Goal: Task Accomplishment & Management: Manage account settings

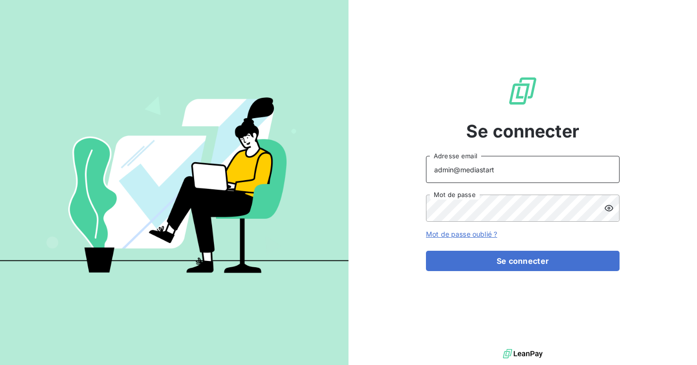
click at [493, 170] on input "admin@mediastart" at bounding box center [523, 169] width 194 height 27
type input "admin@digicertif"
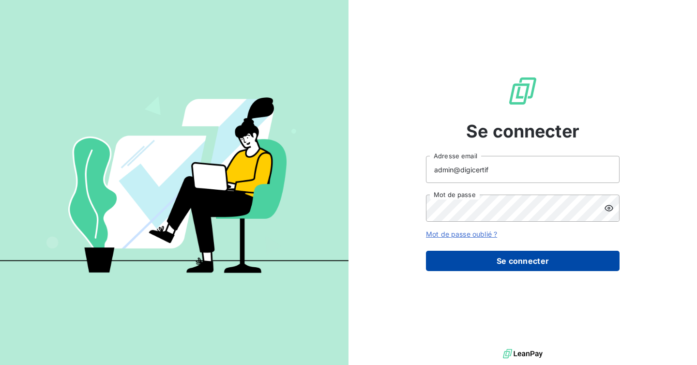
click at [512, 261] on button "Se connecter" at bounding box center [523, 261] width 194 height 20
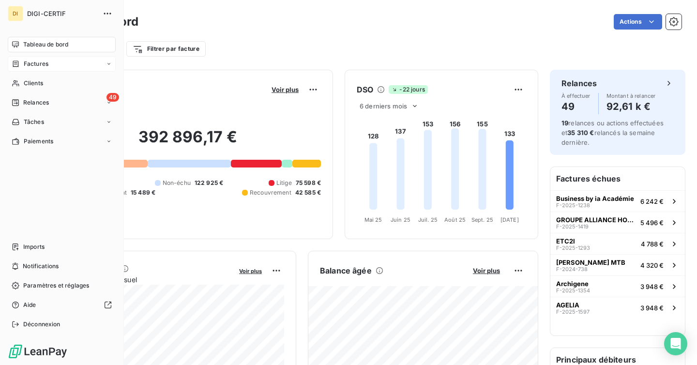
click at [46, 60] on span "Factures" at bounding box center [36, 64] width 25 height 9
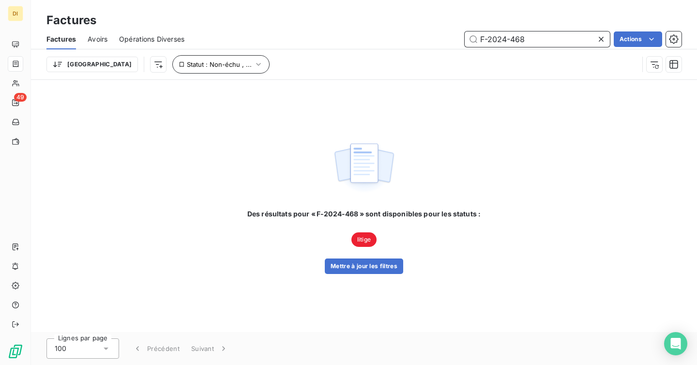
type input "F-2024-468"
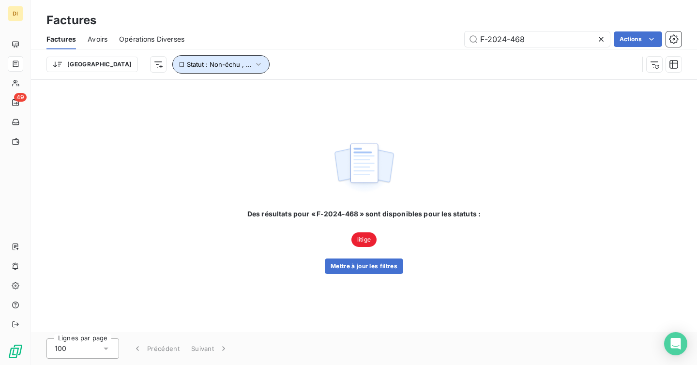
click at [254, 63] on icon "button" at bounding box center [259, 65] width 10 height 10
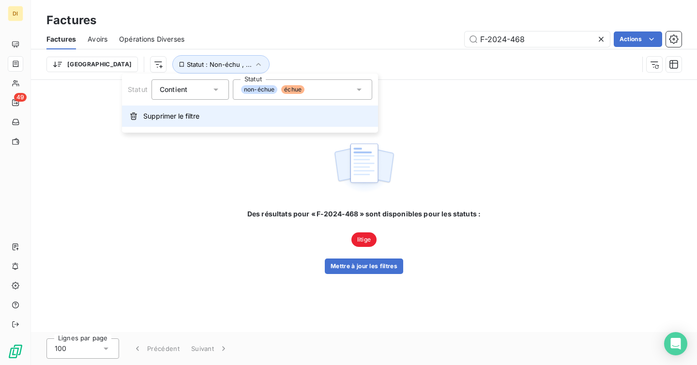
click at [183, 125] on button "Supprimer le filtre" at bounding box center [250, 116] width 256 height 21
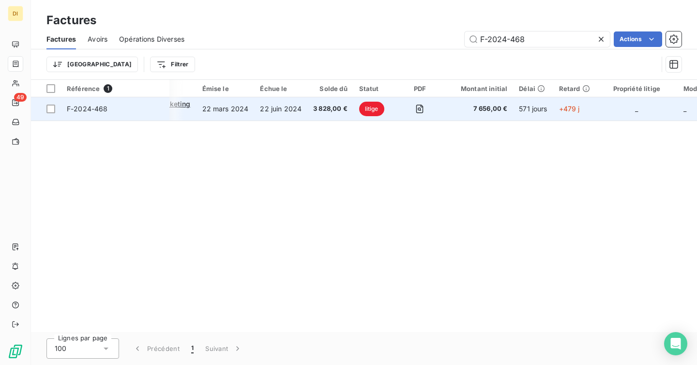
scroll to position [0, 266]
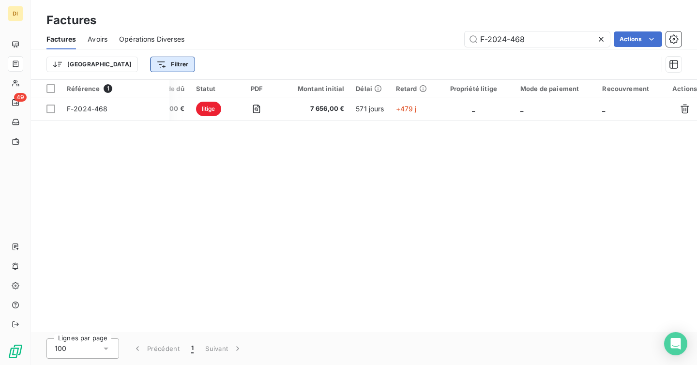
click at [130, 66] on html "DI 49 Factures Factures Avoirs Opérations Diverses F-2024-468 Actions Trier Fil…" at bounding box center [348, 182] width 697 height 365
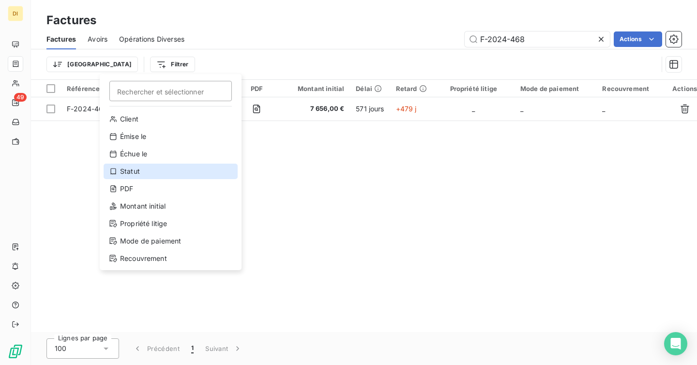
click at [158, 173] on div "Statut" at bounding box center [171, 171] width 134 height 15
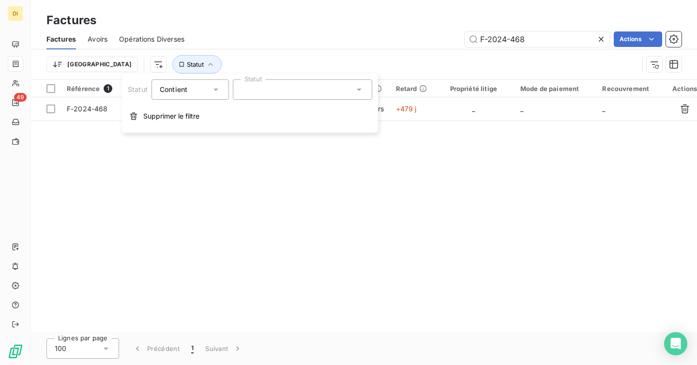
click at [319, 92] on div at bounding box center [302, 89] width 139 height 20
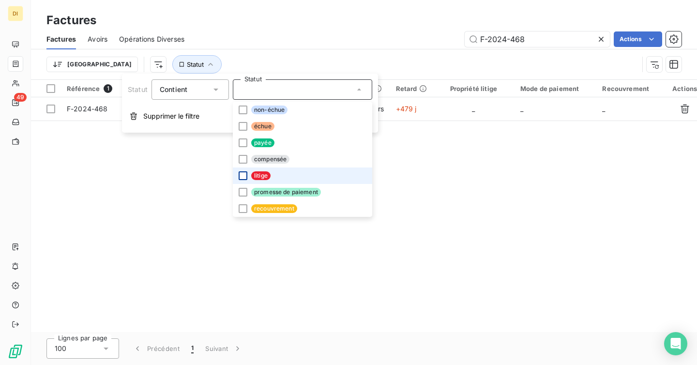
click at [244, 175] on div at bounding box center [243, 175] width 9 height 9
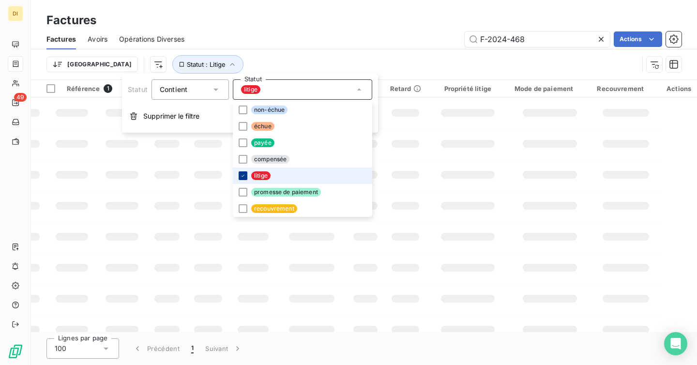
scroll to position [0, 160]
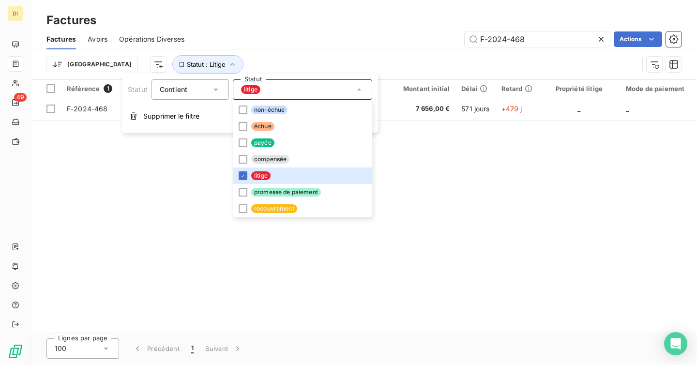
click at [312, 58] on div "Trier Statut : Litige" at bounding box center [342, 64] width 592 height 18
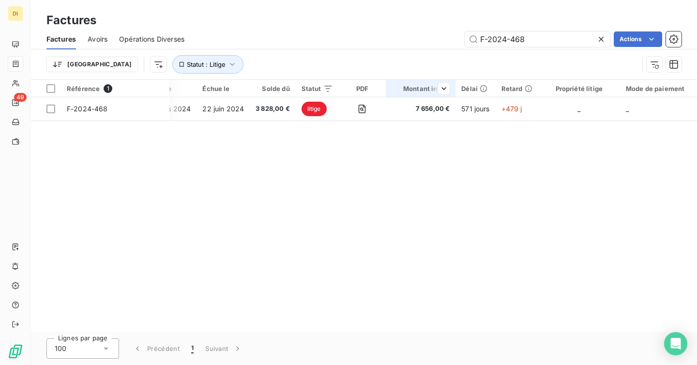
click at [386, 97] on div at bounding box center [421, 97] width 70 height 0
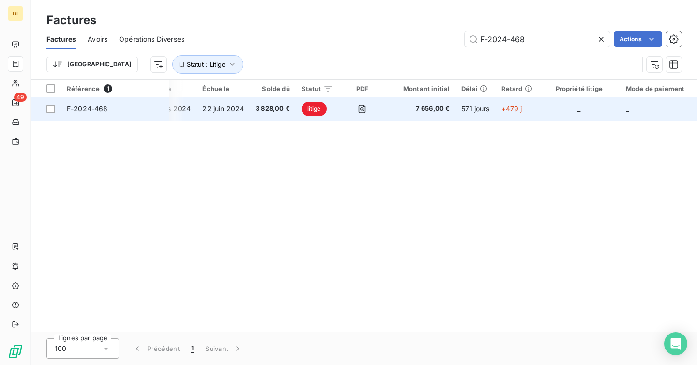
click at [379, 110] on td at bounding box center [362, 108] width 47 height 23
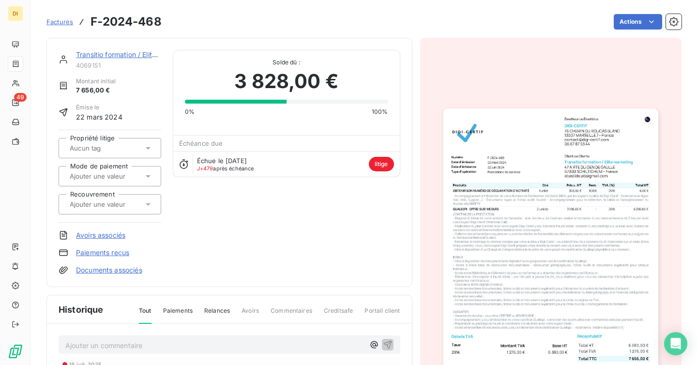
click at [150, 140] on div at bounding box center [110, 148] width 103 height 20
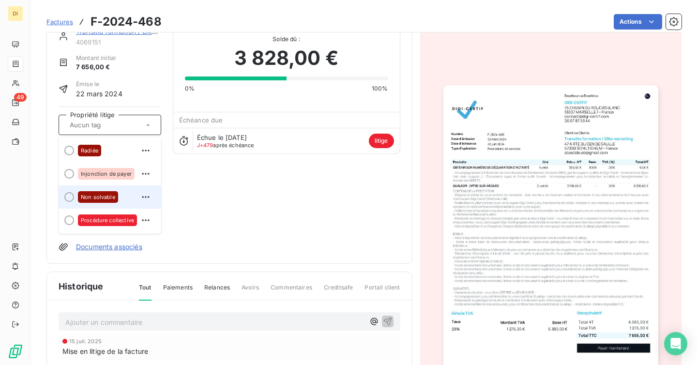
scroll to position [28, 0]
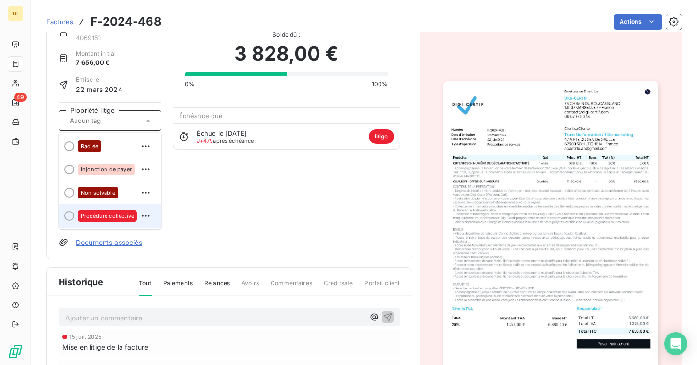
click at [70, 213] on div at bounding box center [69, 216] width 10 height 10
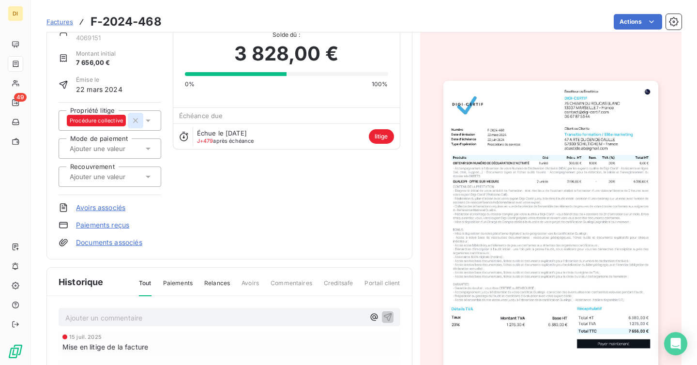
click at [135, 116] on icon "button" at bounding box center [136, 121] width 10 height 10
click at [624, 27] on html "DI 49 Factures F-2024-468 Actions Transitio formation / Elite marketing 4069151…" at bounding box center [348, 182] width 697 height 365
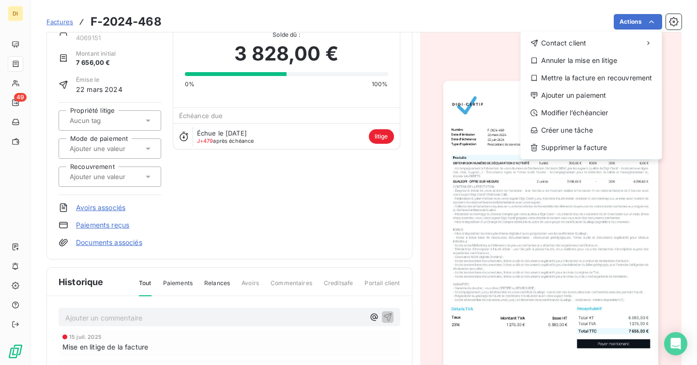
click at [552, 33] on div "Contact client Annuler la mise en litige Mettre la facture en recouvrement Ajou…" at bounding box center [591, 95] width 141 height 128
click at [411, 34] on html "DI 49 Factures F-2024-468 Actions Contact client Annuler la mise en litige Mett…" at bounding box center [348, 182] width 697 height 365
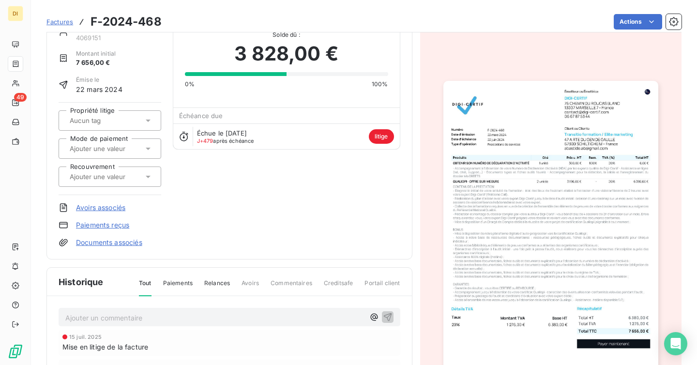
click at [136, 125] on div at bounding box center [105, 120] width 76 height 13
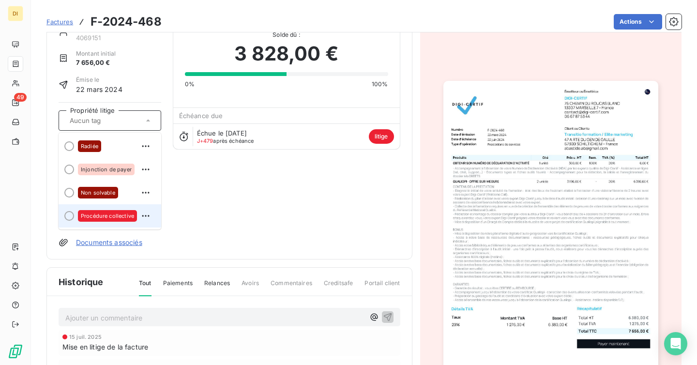
click at [72, 217] on div at bounding box center [69, 216] width 10 height 10
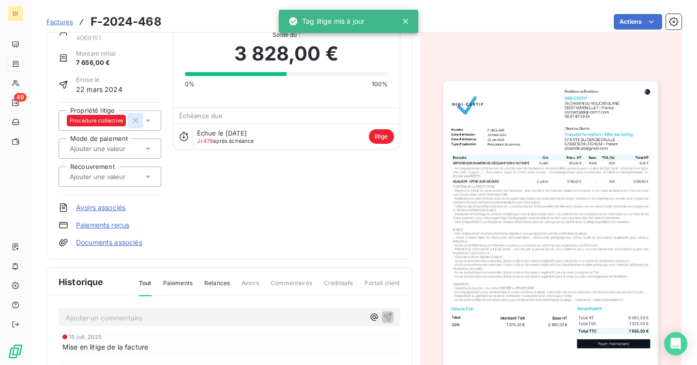
click at [132, 116] on icon "button" at bounding box center [136, 121] width 10 height 10
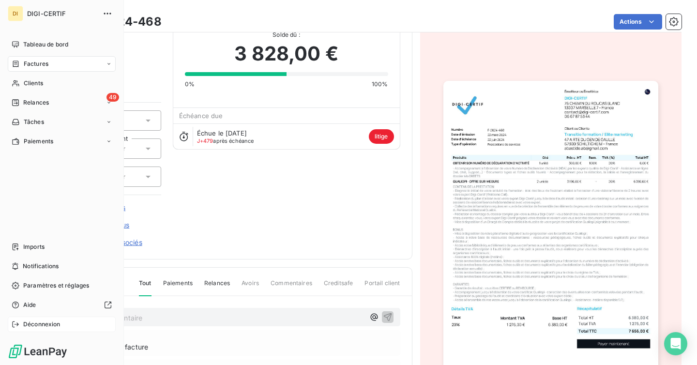
click at [42, 329] on div "Déconnexion" at bounding box center [62, 324] width 108 height 15
